Goal: Information Seeking & Learning: Learn about a topic

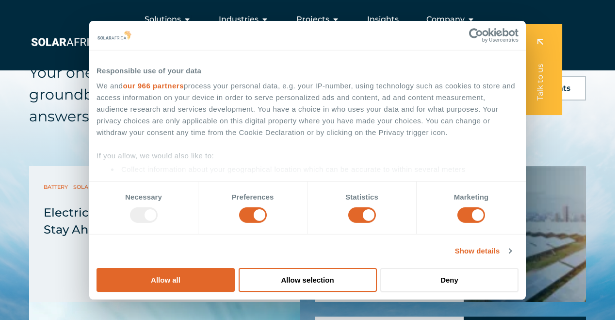
scroll to position [1168, 0]
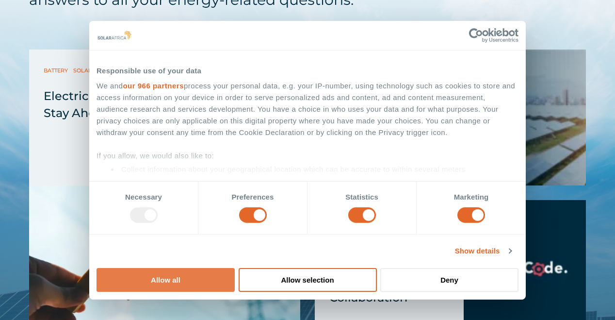
click at [235, 268] on button "Allow all" at bounding box center [165, 280] width 138 height 24
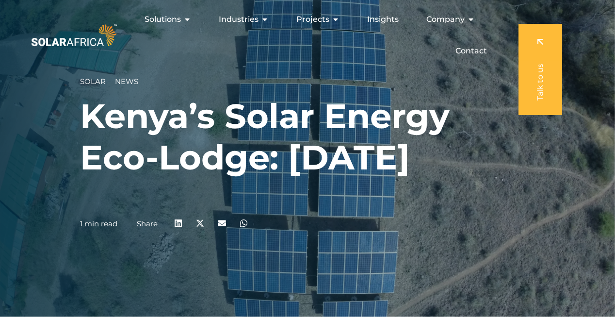
scroll to position [0, 0]
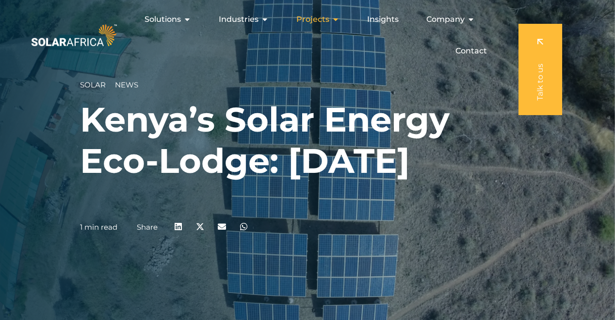
click at [315, 16] on span "Projects" at bounding box center [312, 20] width 33 height 12
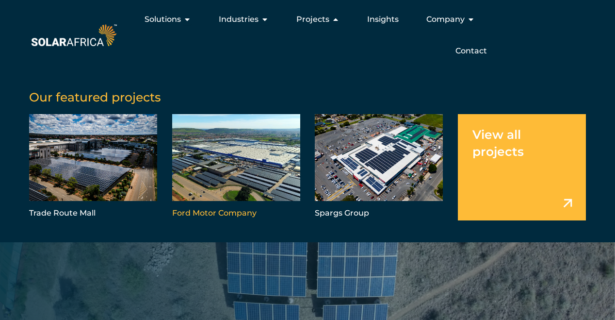
click at [248, 167] on link "Menu" at bounding box center [236, 167] width 128 height 106
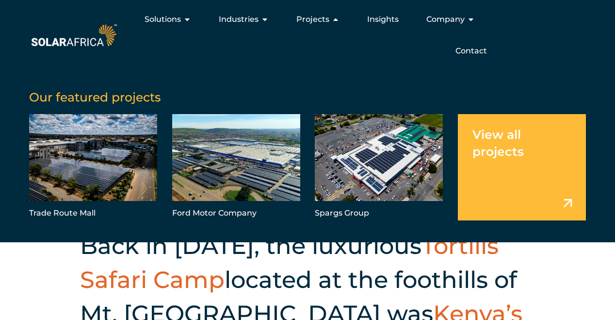
scroll to position [126, 0]
